Goal: Entertainment & Leisure: Consume media (video, audio)

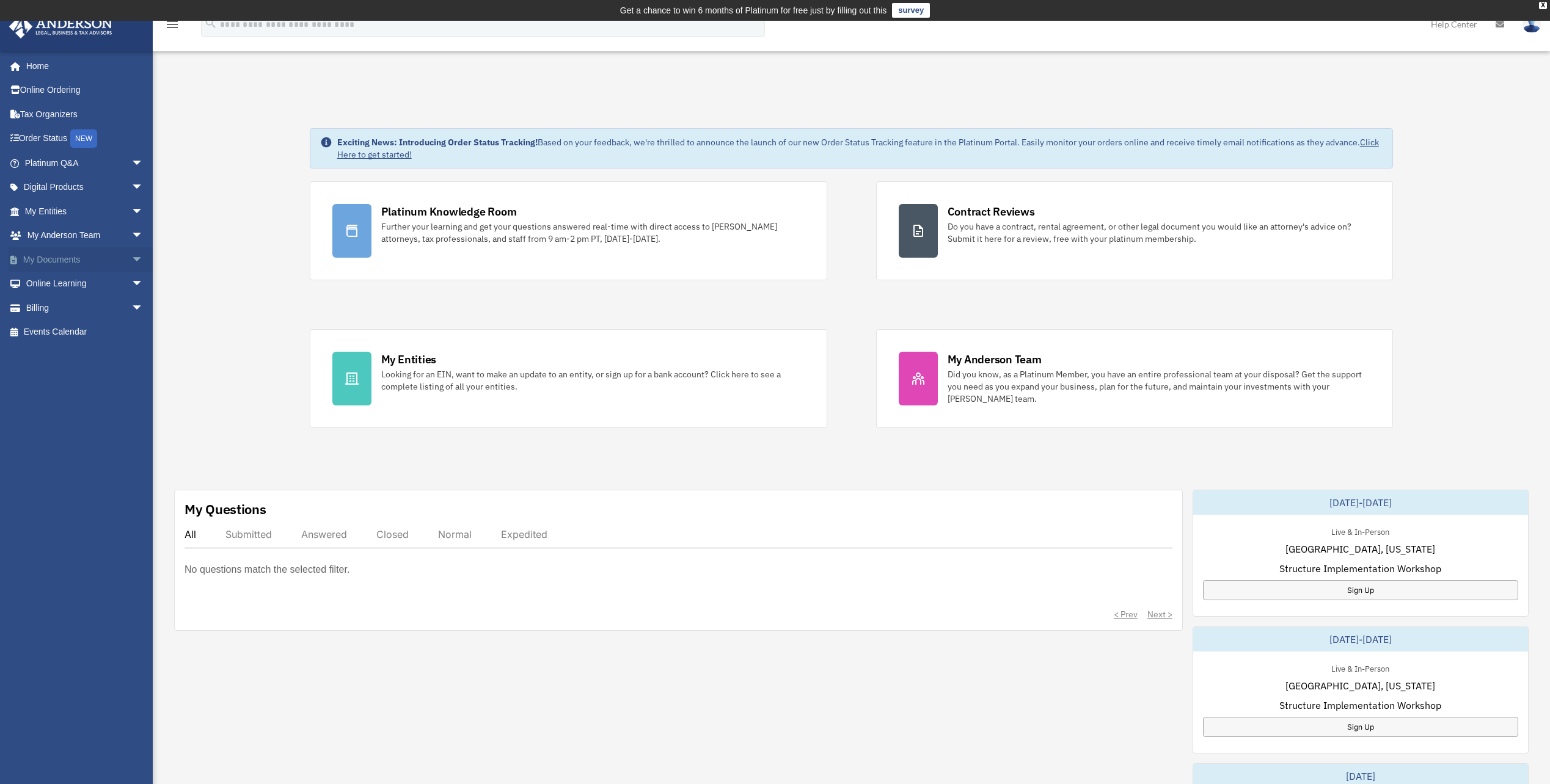
click at [84, 260] on link "My Documents arrow_drop_down" at bounding box center [85, 259] width 153 height 25
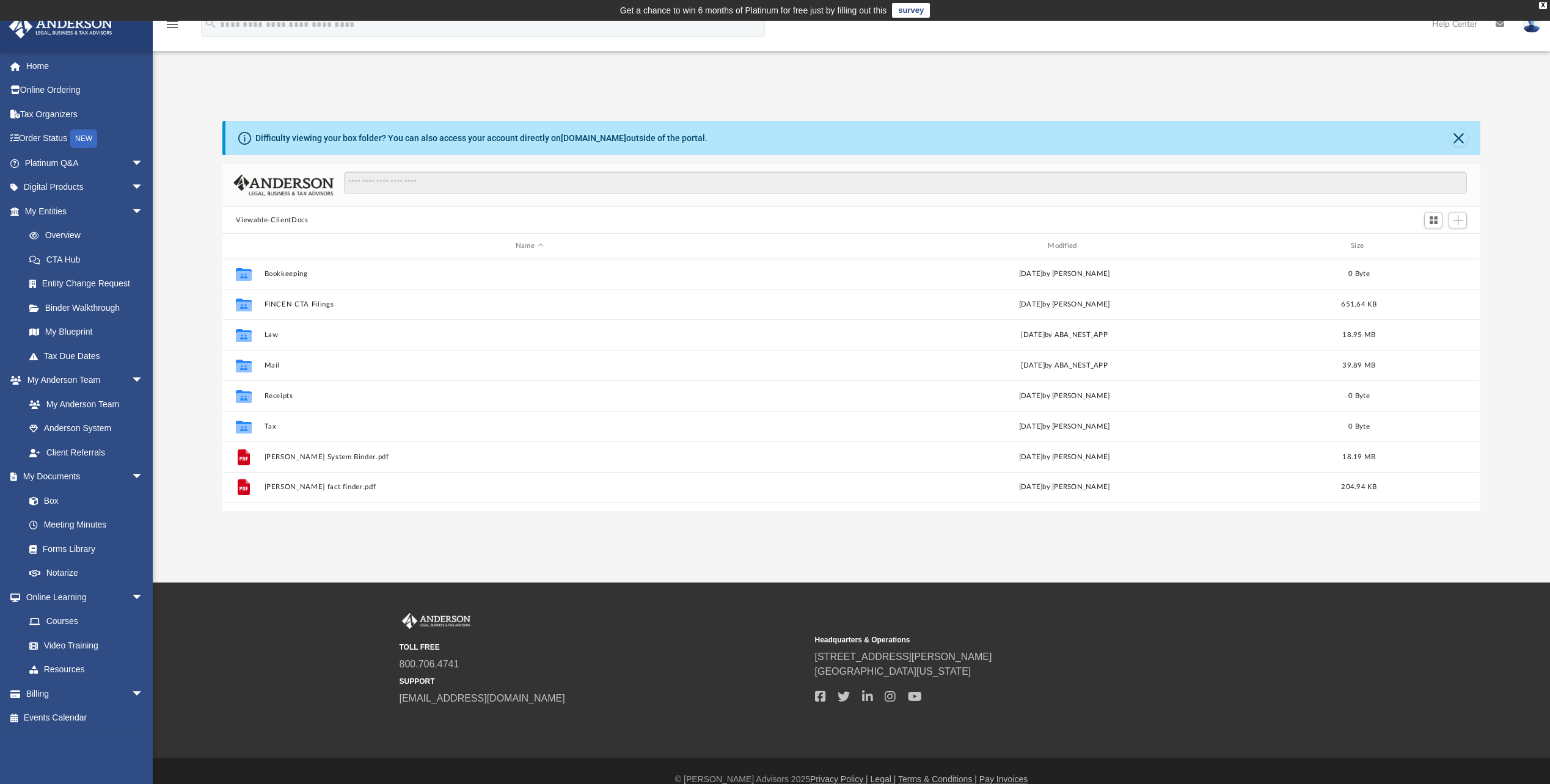
scroll to position [269, 1248]
click at [66, 70] on link "Home" at bounding box center [85, 66] width 153 height 25
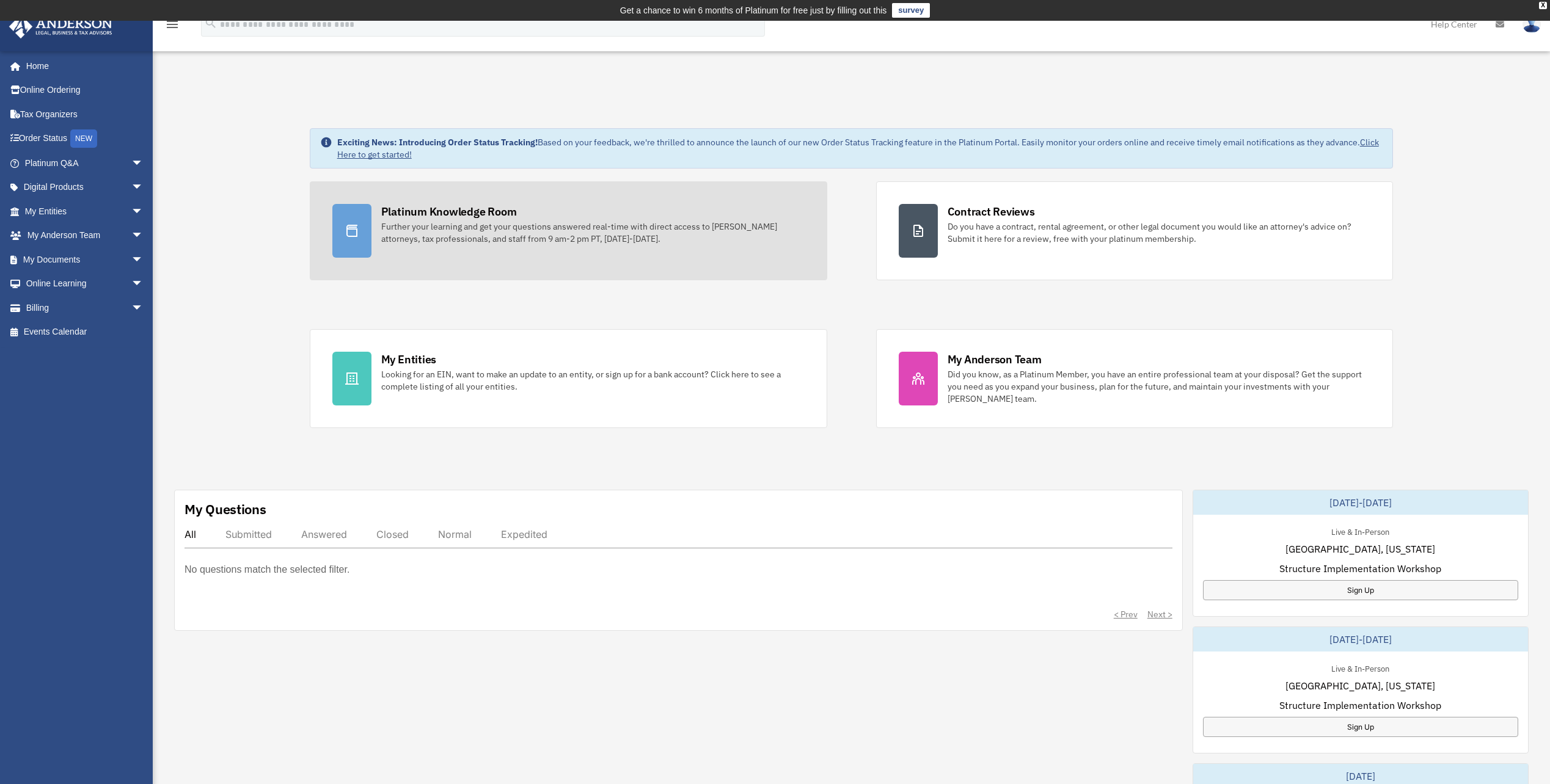
click at [608, 237] on div "Further your learning and get your questions answered real-time with direct acc…" at bounding box center [593, 233] width 423 height 25
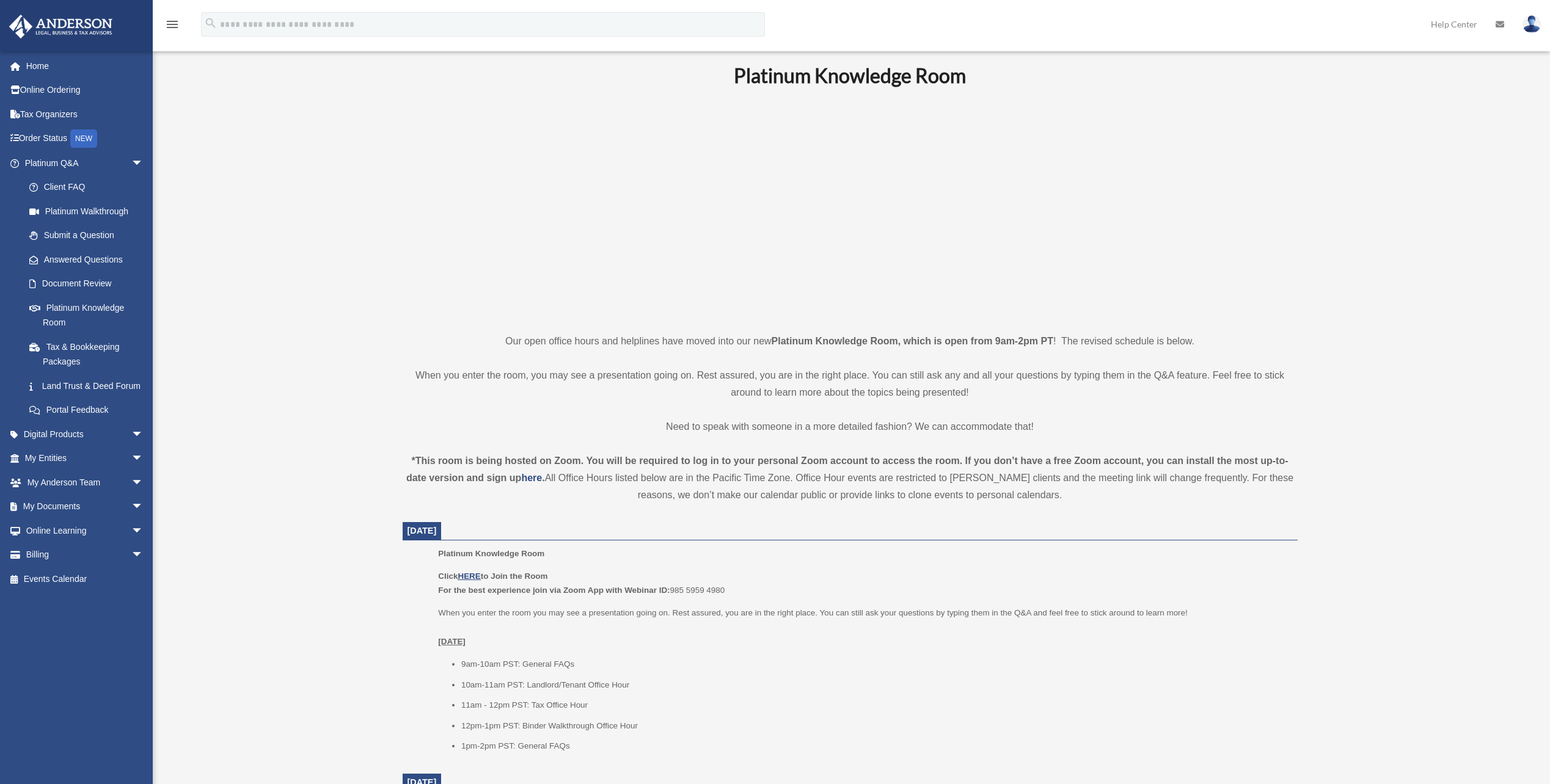
scroll to position [61, 0]
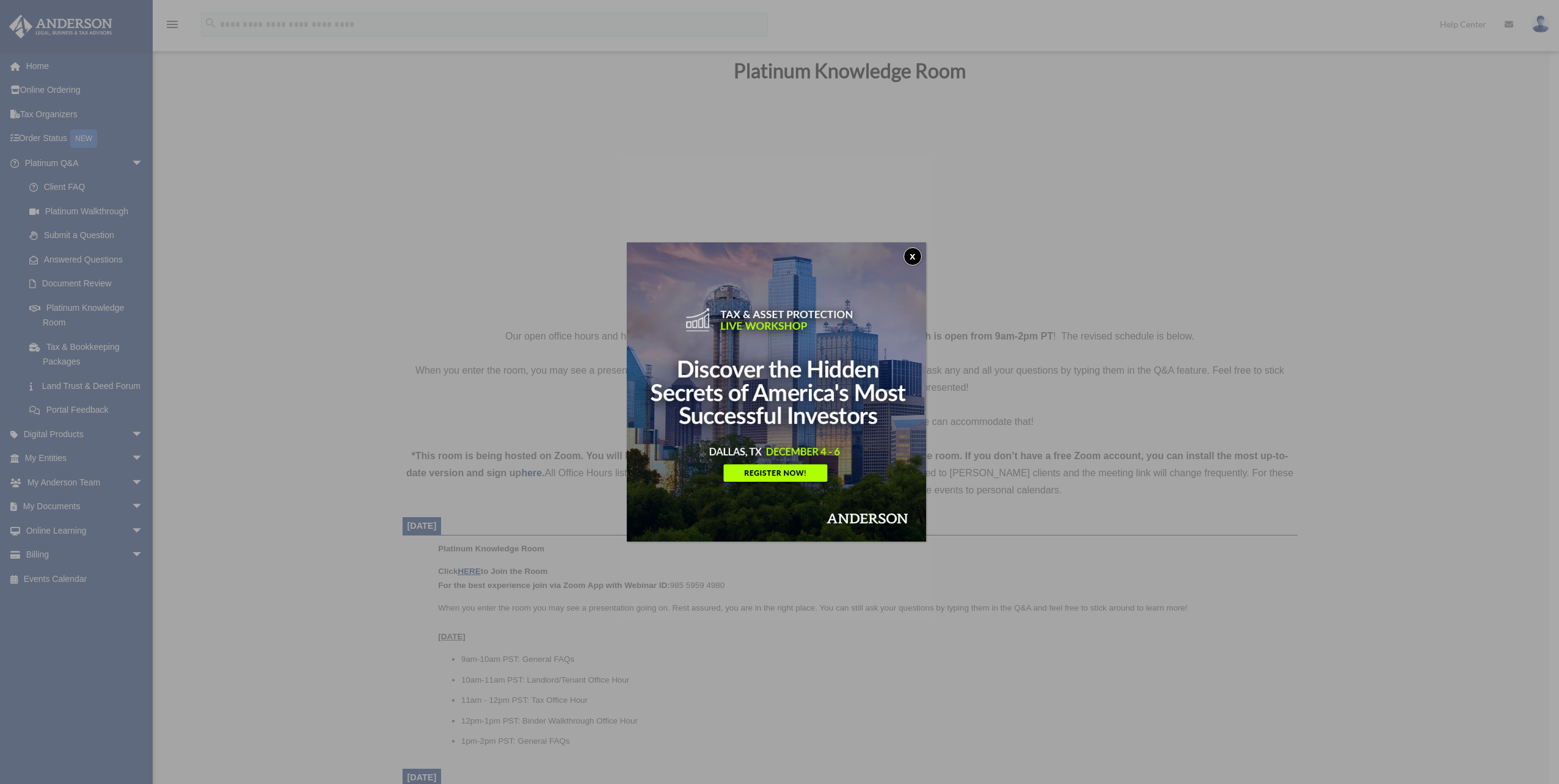
click at [920, 256] on button "x" at bounding box center [913, 256] width 18 height 18
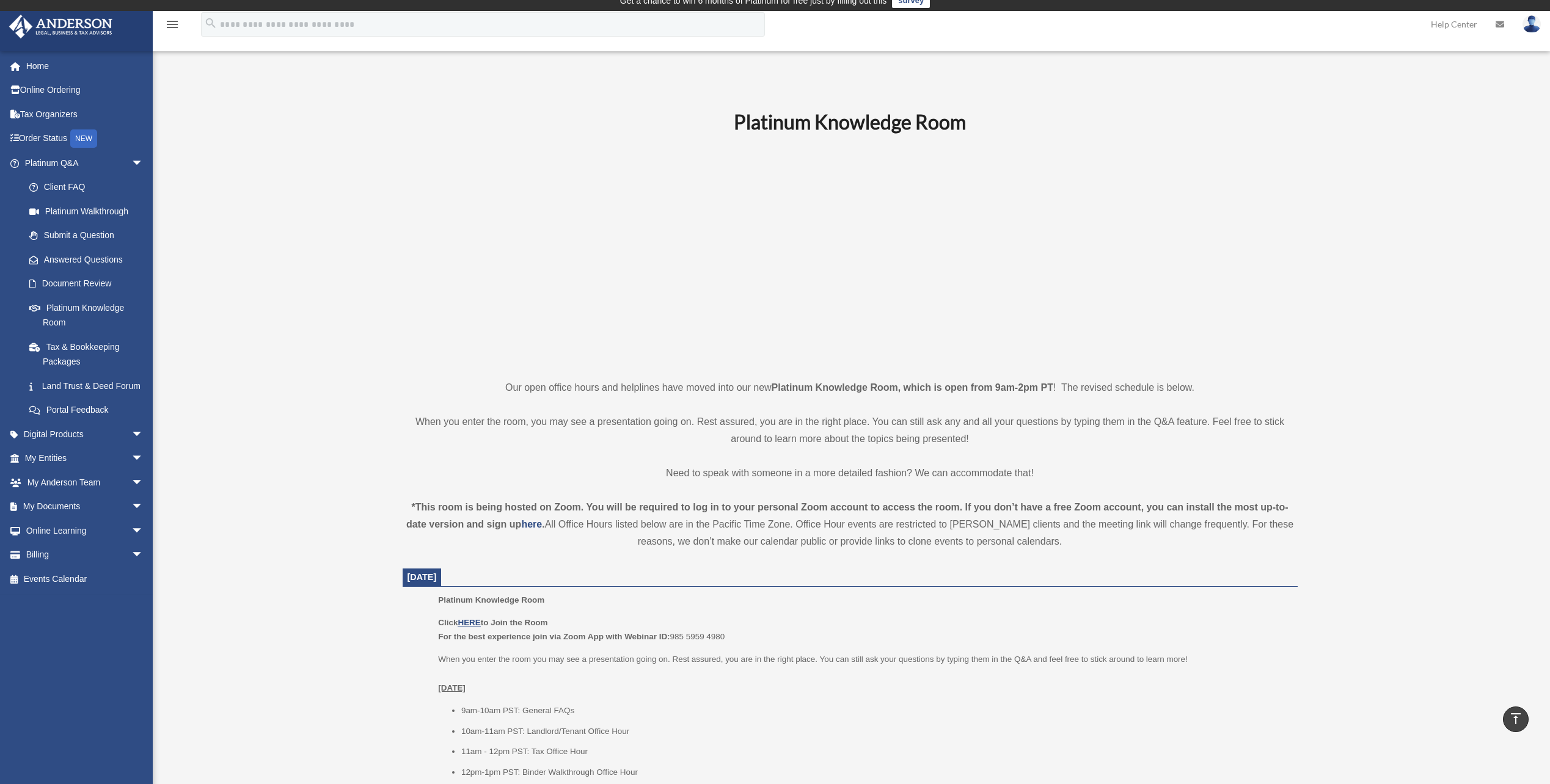
scroll to position [0, 0]
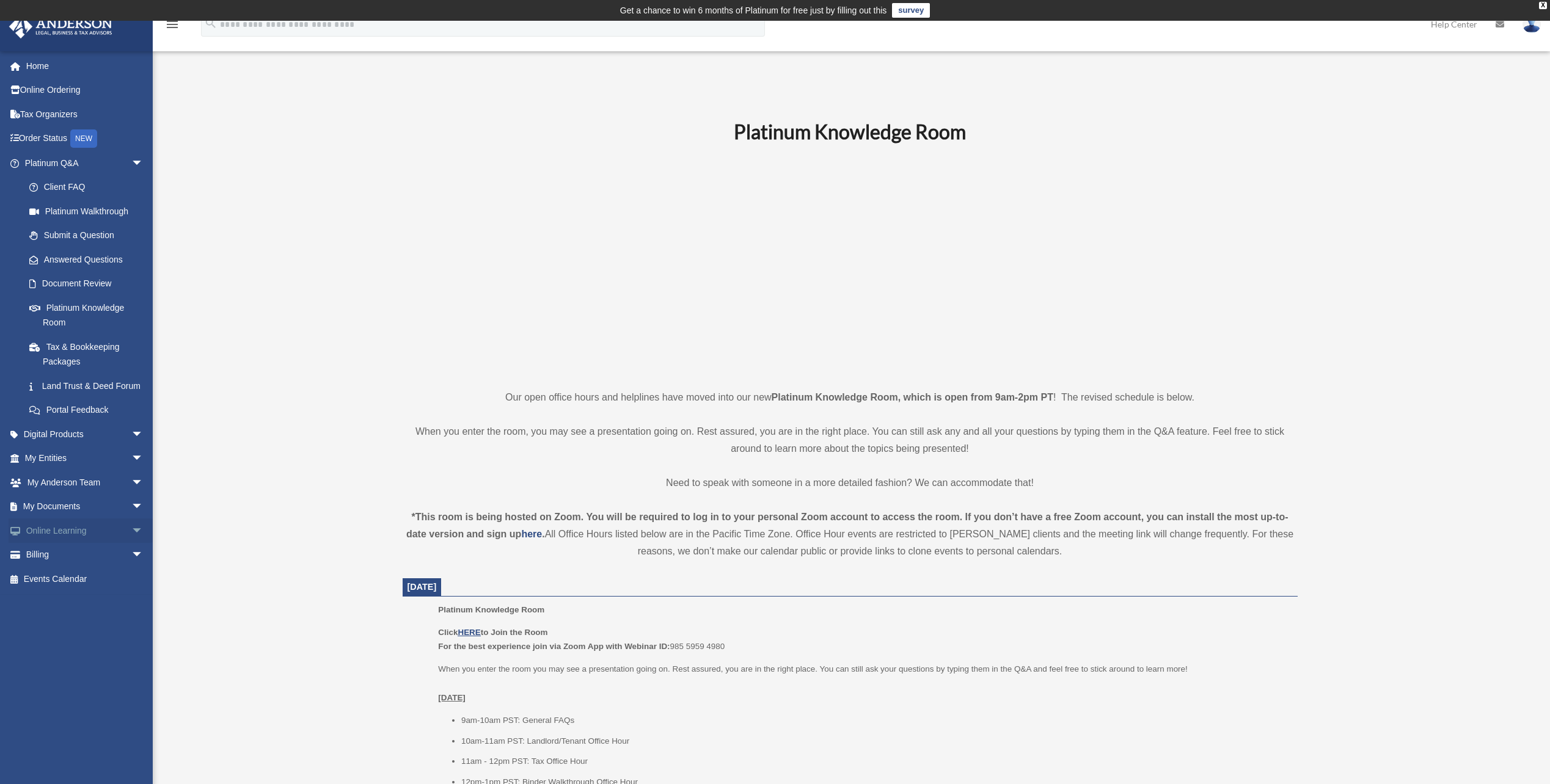
click at [131, 544] on span "arrow_drop_down" at bounding box center [144, 531] width 25 height 25
click at [79, 616] on link "Resources" at bounding box center [89, 604] width 145 height 25
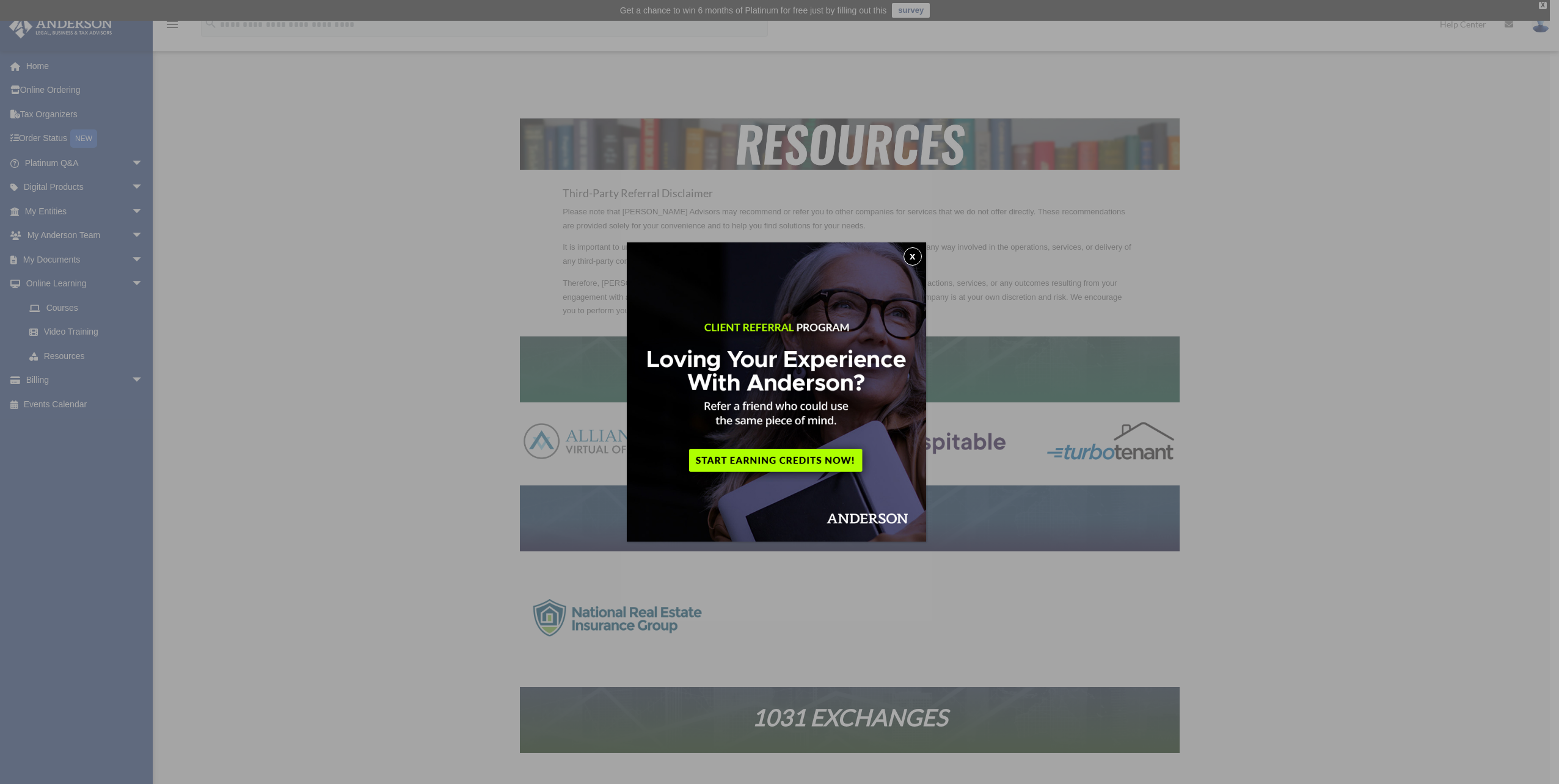
click at [921, 261] on button "x" at bounding box center [913, 256] width 18 height 18
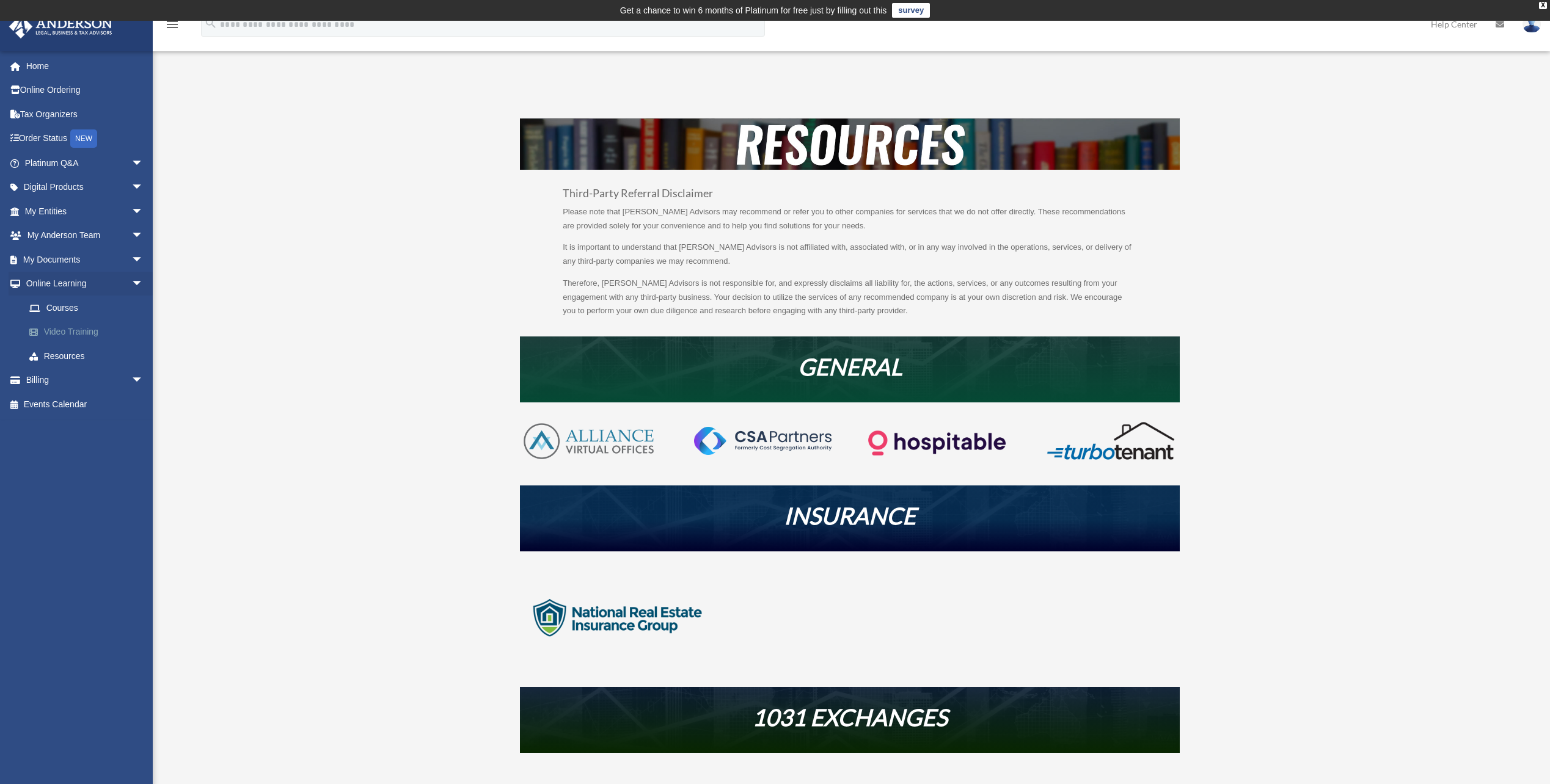
click at [81, 326] on link "Video Training" at bounding box center [89, 332] width 145 height 25
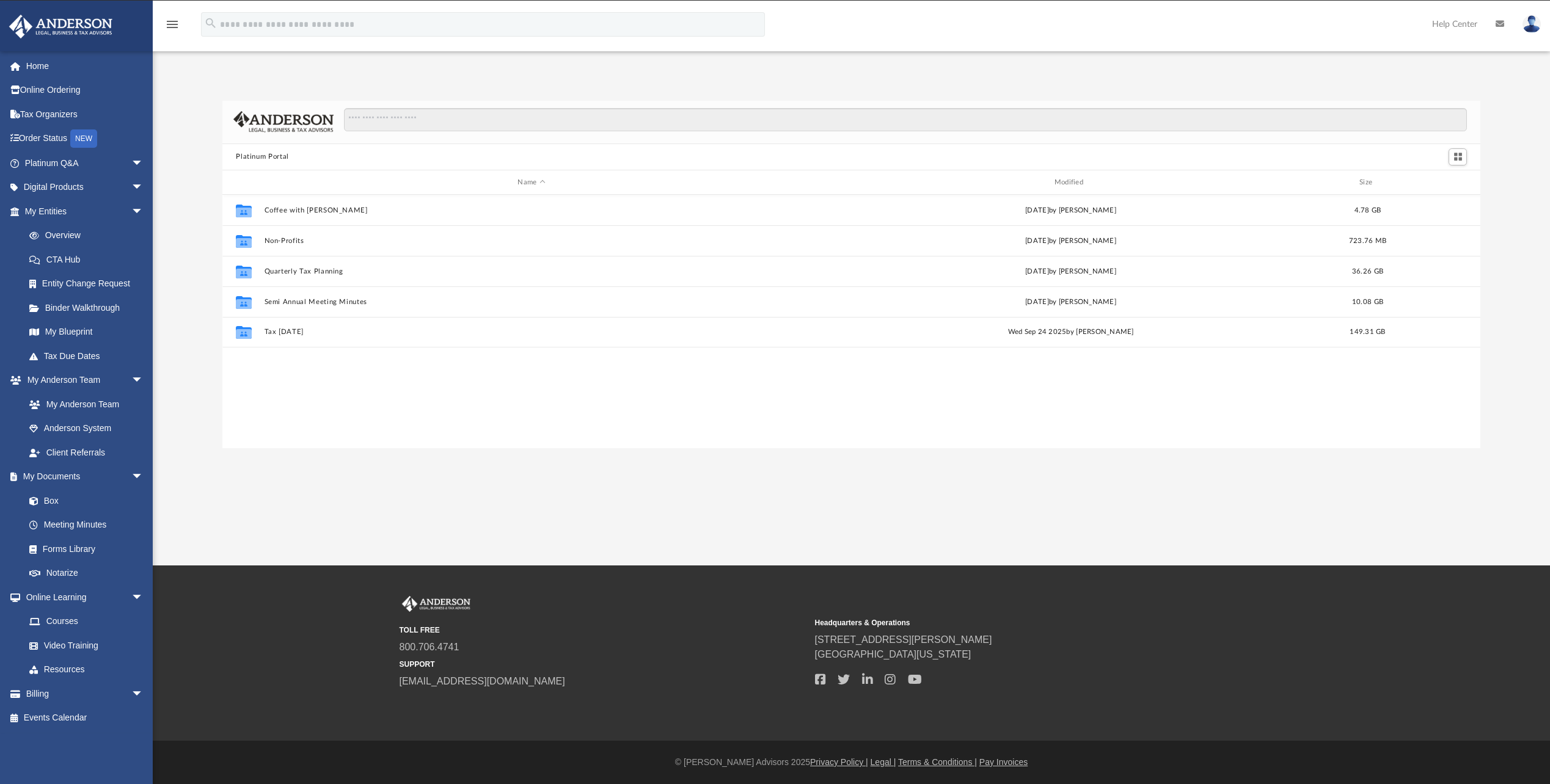
scroll to position [269, 1248]
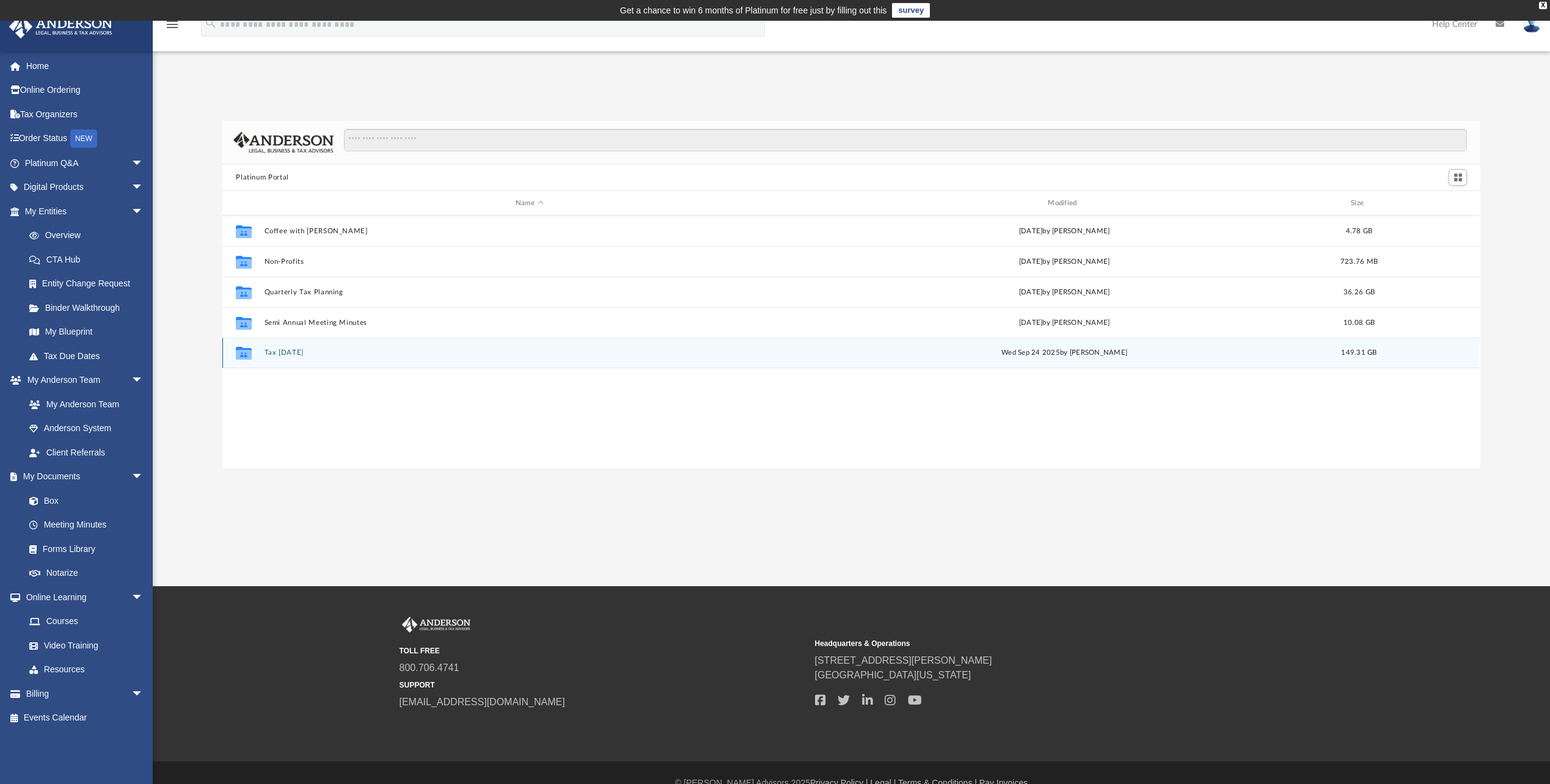
click at [451, 345] on div "Collaborated Folder Tax [DATE] [DATE] by [PERSON_NAME] 149.31 GB" at bounding box center [850, 353] width 1257 height 31
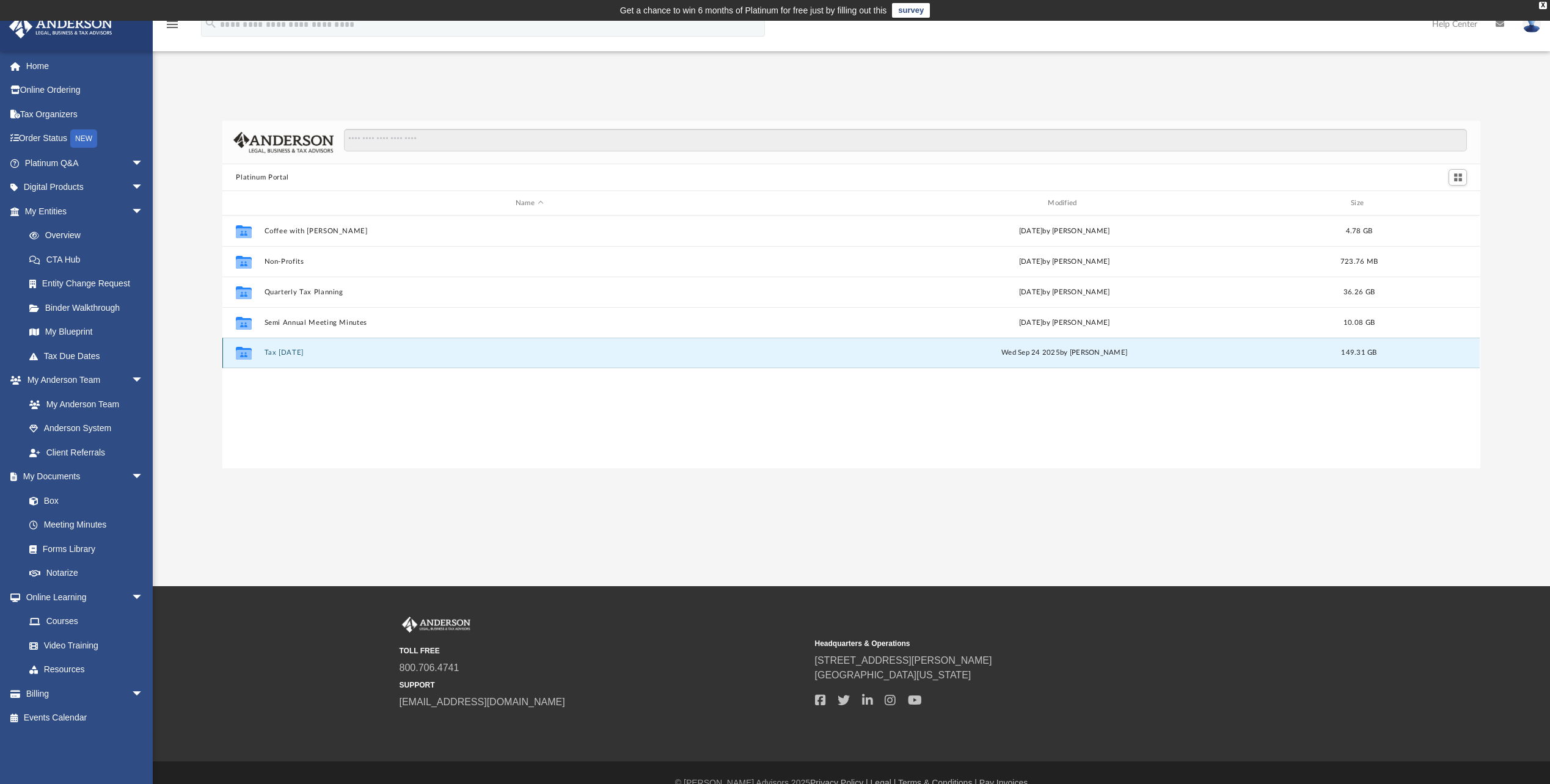
click at [451, 345] on div "Collaborated Folder Tax [DATE] [DATE] by [PERSON_NAME] 149.31 GB" at bounding box center [850, 353] width 1257 height 31
click at [276, 356] on button "Tax [DATE]" at bounding box center [528, 352] width 529 height 8
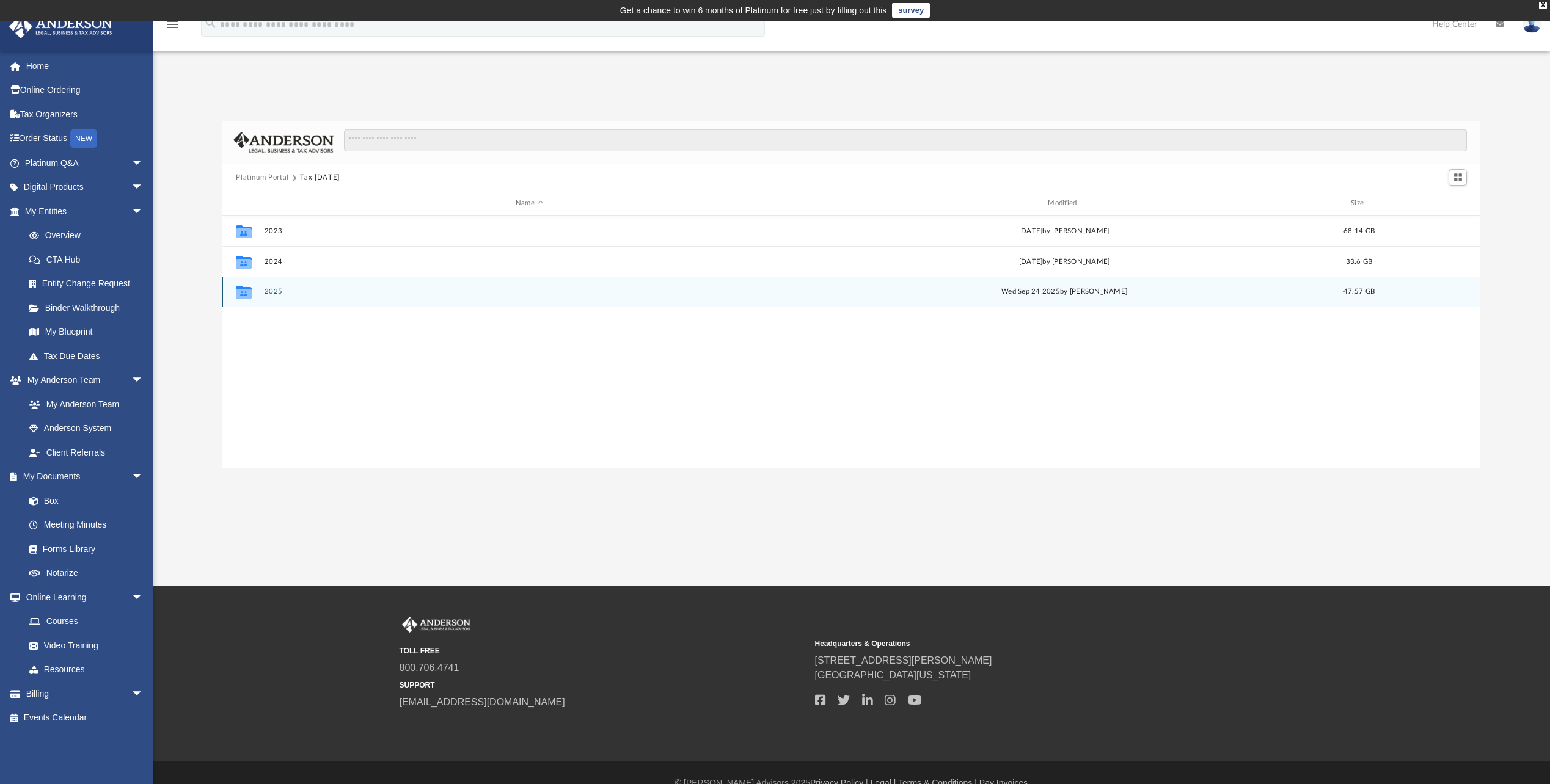
click at [276, 297] on div "Collaborated Folder 2025 [DATE] by [PERSON_NAME] 47.57 GB" at bounding box center [850, 292] width 1257 height 31
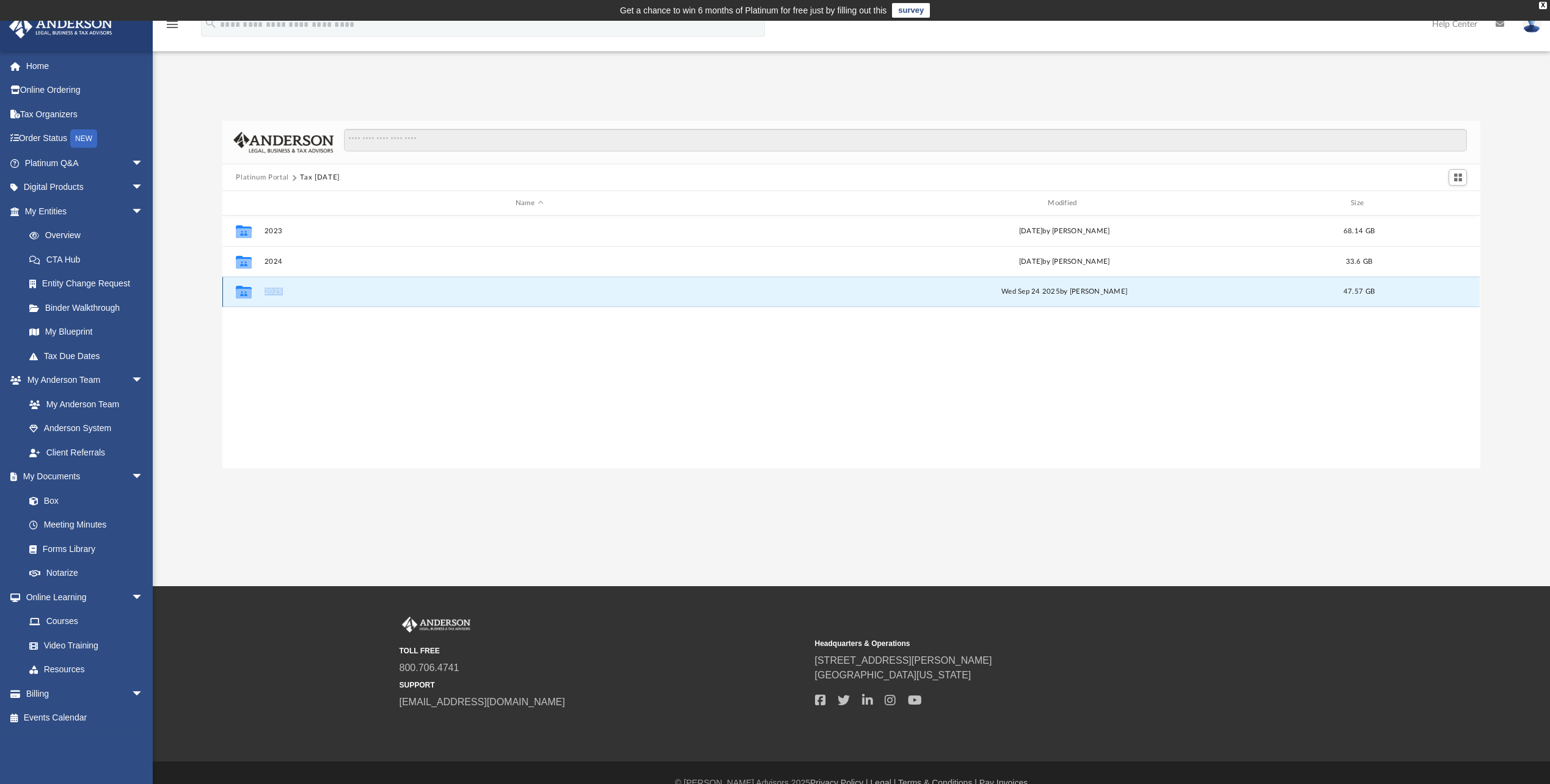
click at [276, 297] on div "Collaborated Folder 2025 [DATE] by [PERSON_NAME] 47.57 GB" at bounding box center [850, 292] width 1257 height 31
click at [272, 296] on button "2025" at bounding box center [528, 292] width 529 height 8
click at [273, 291] on button "2025" at bounding box center [528, 292] width 529 height 8
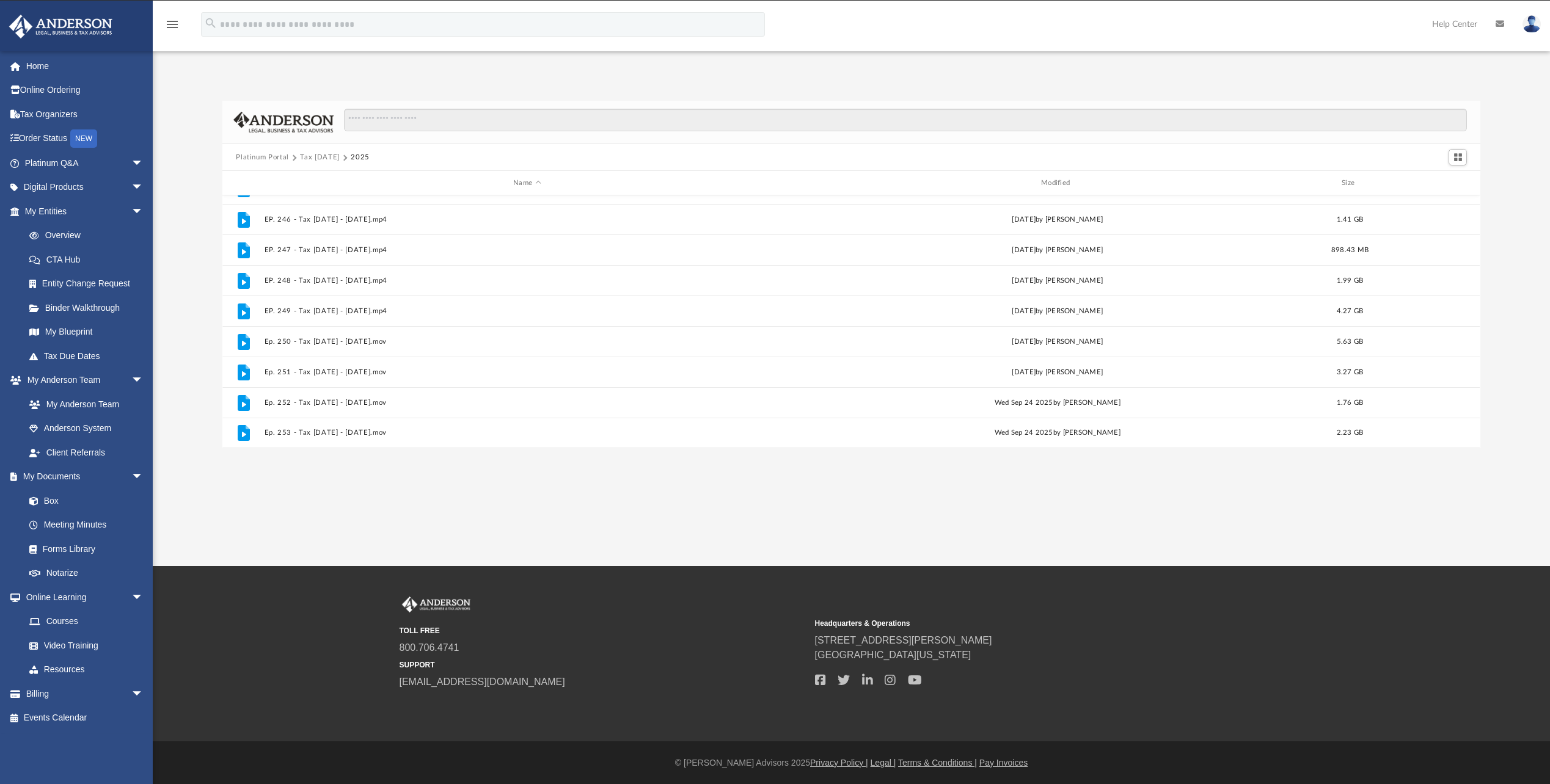
scroll to position [21, 0]
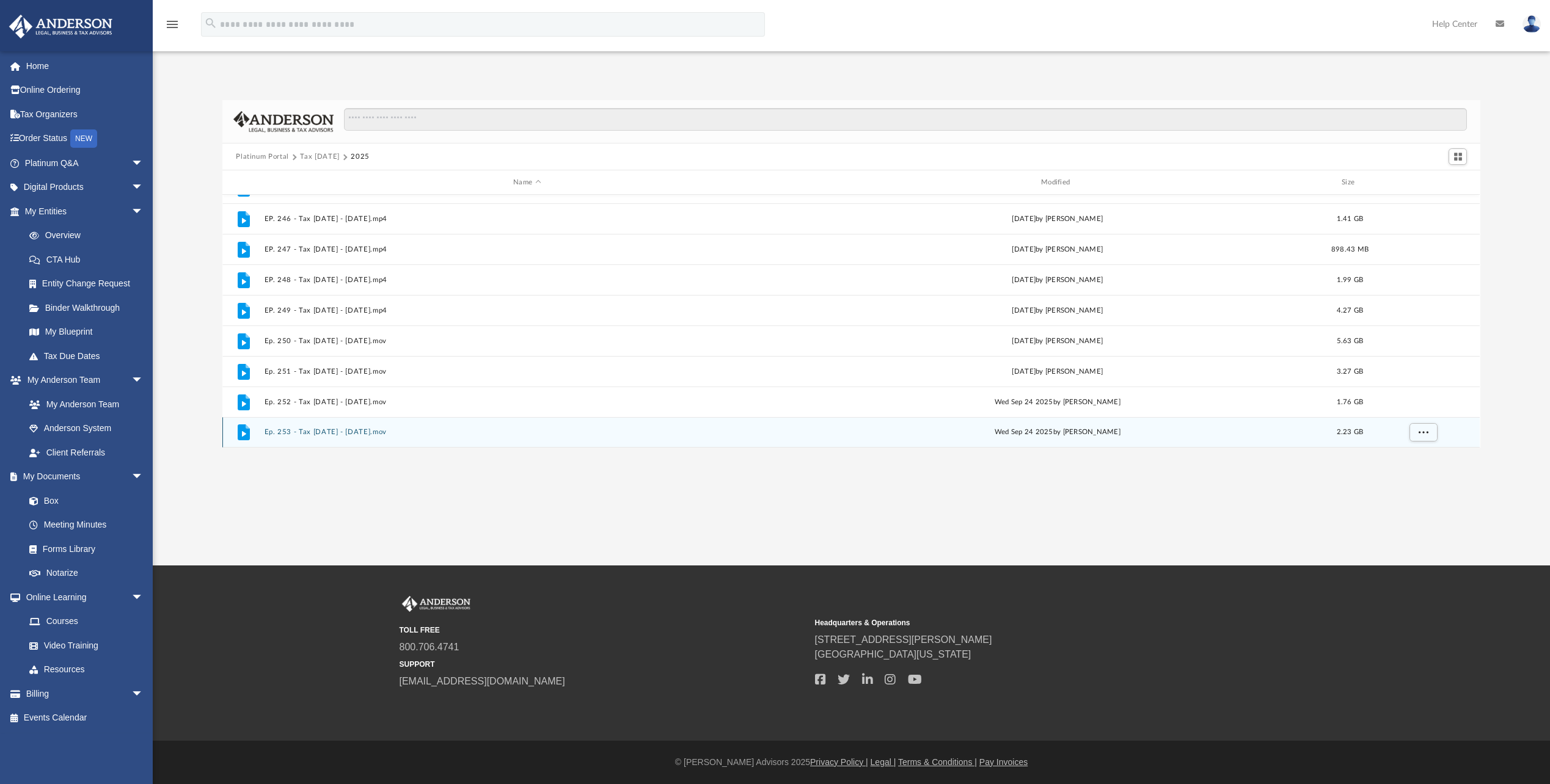
click at [311, 431] on button "Ep. 253 - Tax [DATE] - [DATE].mov" at bounding box center [527, 432] width 526 height 8
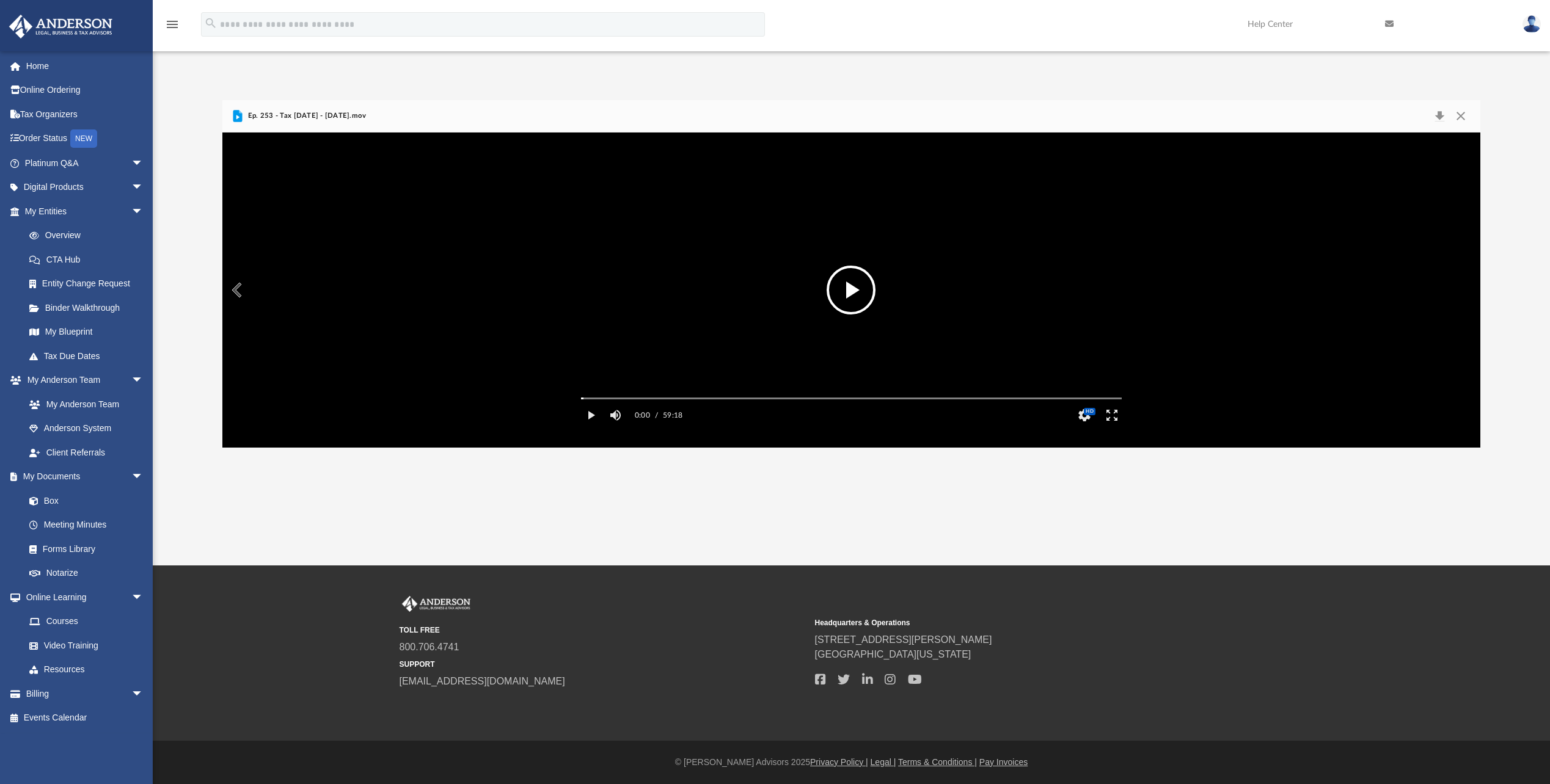
click at [869, 285] on button "File preview" at bounding box center [850, 290] width 49 height 49
click at [1090, 428] on button "HD" at bounding box center [1084, 415] width 28 height 25
click at [1112, 370] on icon "File preview" at bounding box center [1111, 364] width 11 height 11
click at [1098, 388] on div "2.0" at bounding box center [1099, 380] width 34 height 16
click at [1084, 428] on button "HD" at bounding box center [1084, 415] width 28 height 25
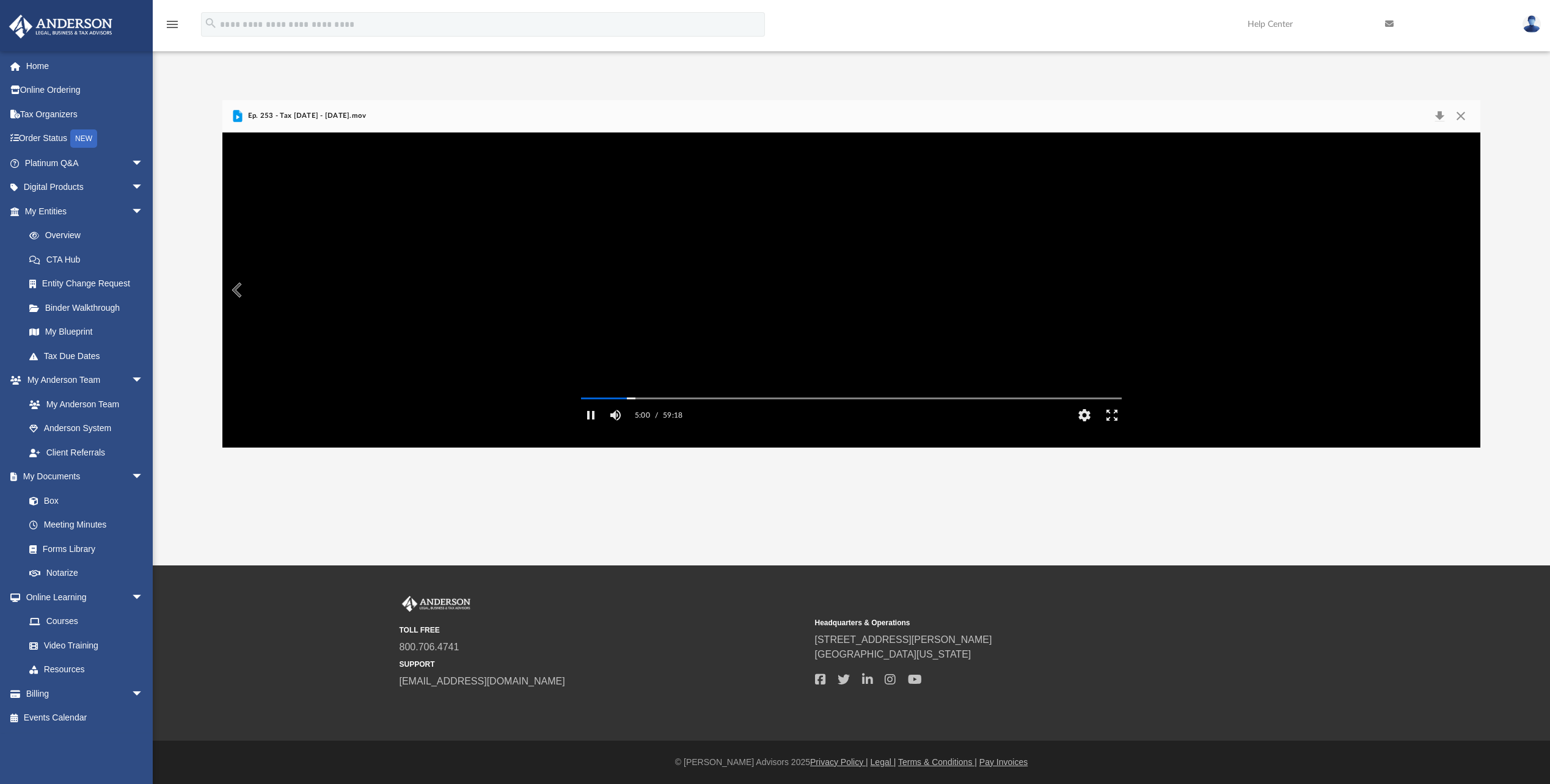
click at [1021, 509] on div "App [EMAIL_ADDRESS][DOMAIN_NAME] Sign Out [EMAIL_ADDRESS][DOMAIN_NAME] Home Onl…" at bounding box center [775, 282] width 1550 height 566
click at [1081, 428] on button "HD" at bounding box center [1084, 415] width 28 height 25
click at [1076, 372] on div "2.0" at bounding box center [1087, 364] width 38 height 16
click at [1089, 372] on div "1.5" at bounding box center [1099, 364] width 34 height 16
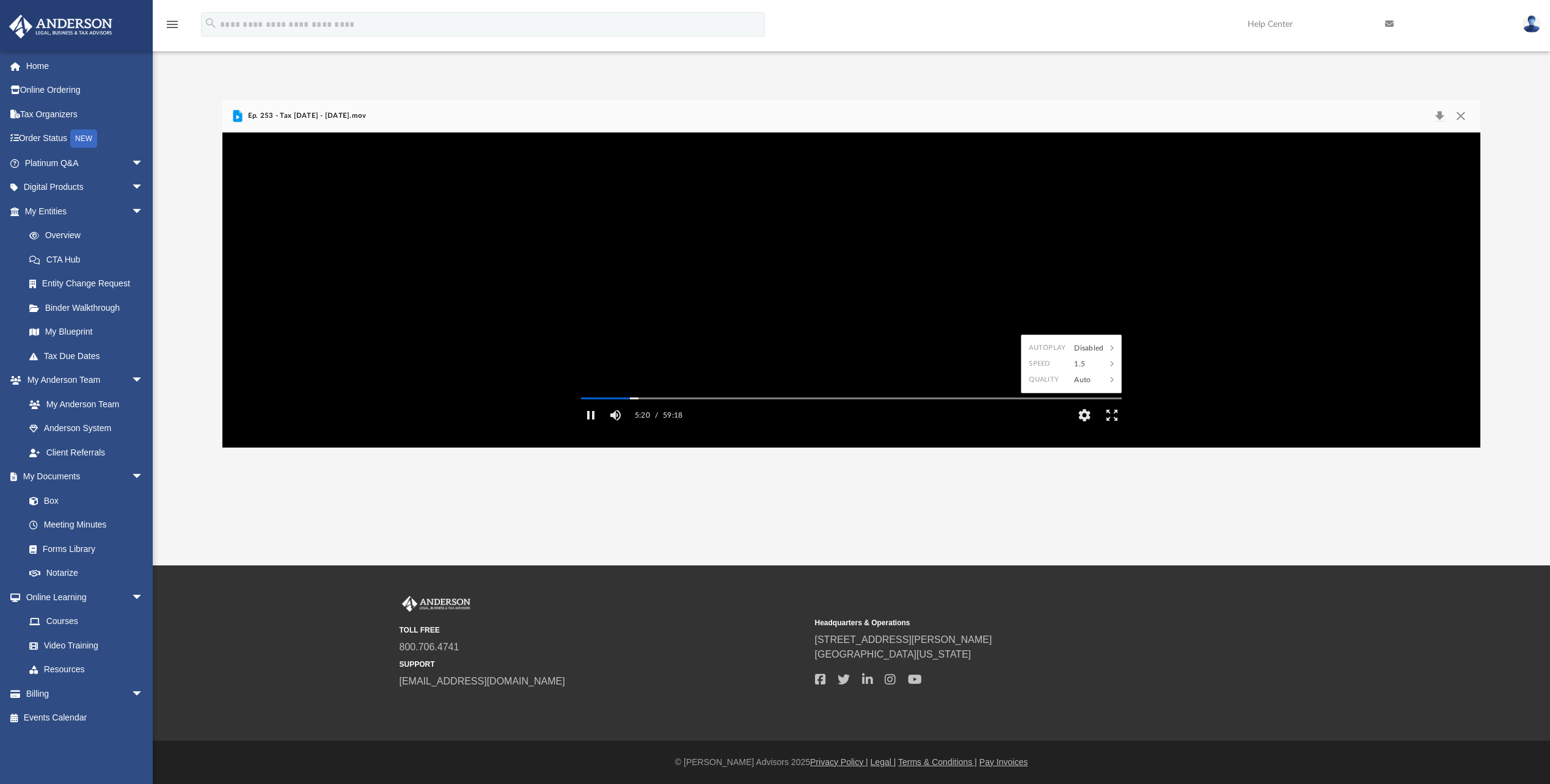
click at [762, 509] on div "App [EMAIL_ADDRESS][DOMAIN_NAME] Sign Out [EMAIL_ADDRESS][DOMAIN_NAME] Home Onl…" at bounding box center [775, 282] width 1550 height 566
